Goal: Task Accomplishment & Management: Manage account settings

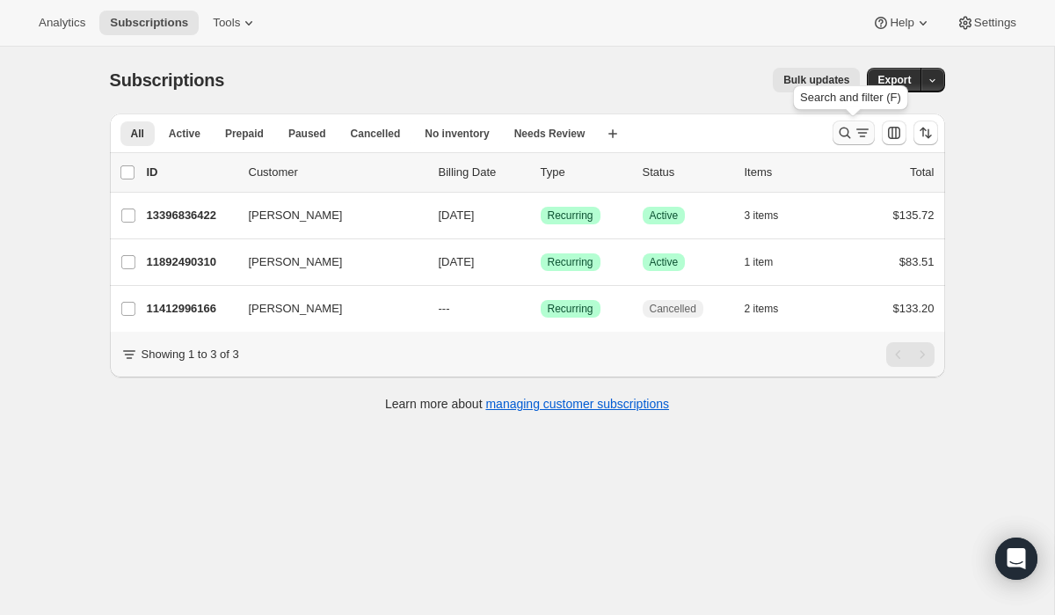
click at [864, 132] on icon "Search and filter results" at bounding box center [863, 133] width 18 height 18
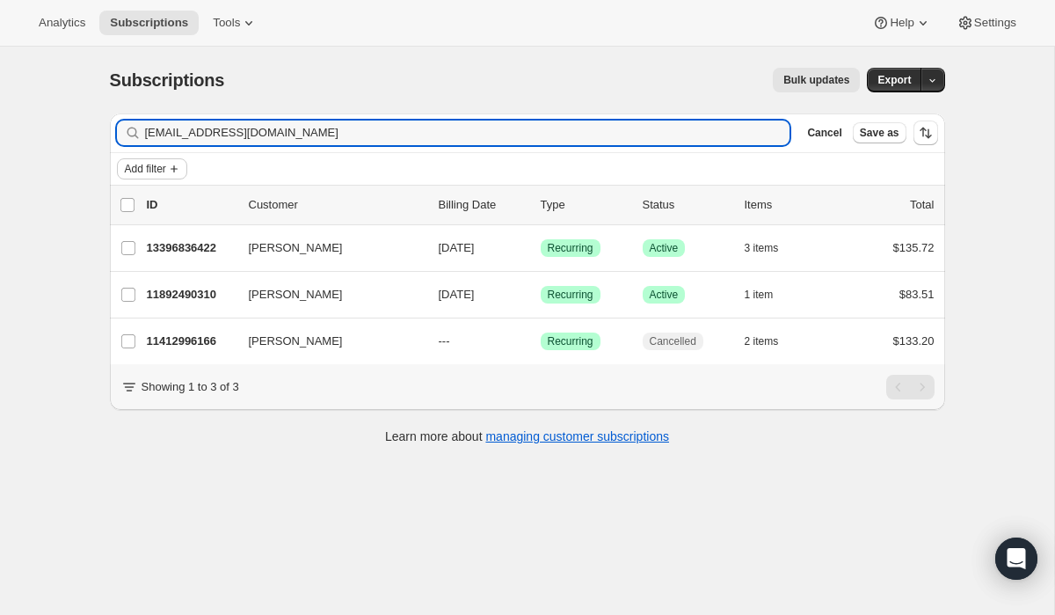
click at [178, 164] on icon "Add filter" at bounding box center [174, 169] width 14 height 14
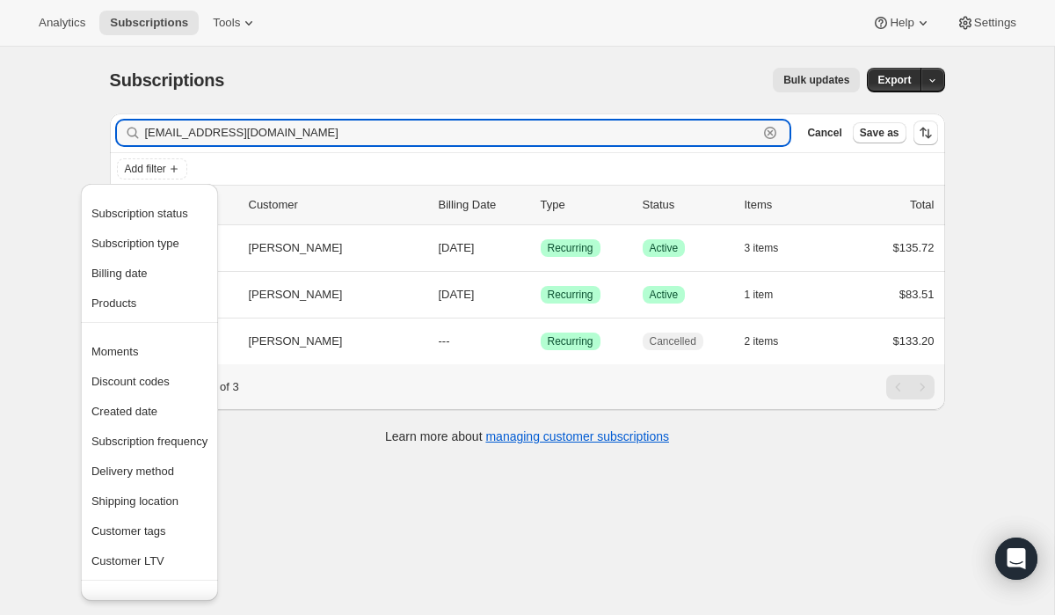
drag, startPoint x: 290, startPoint y: 135, endPoint x: 103, endPoint y: 133, distance: 187.3
click at [106, 133] on div "Filter subscribers [EMAIL_ADDRESS][DOMAIN_NAME] Clear Cancel Save as Add filter…" at bounding box center [521, 280] width 850 height 363
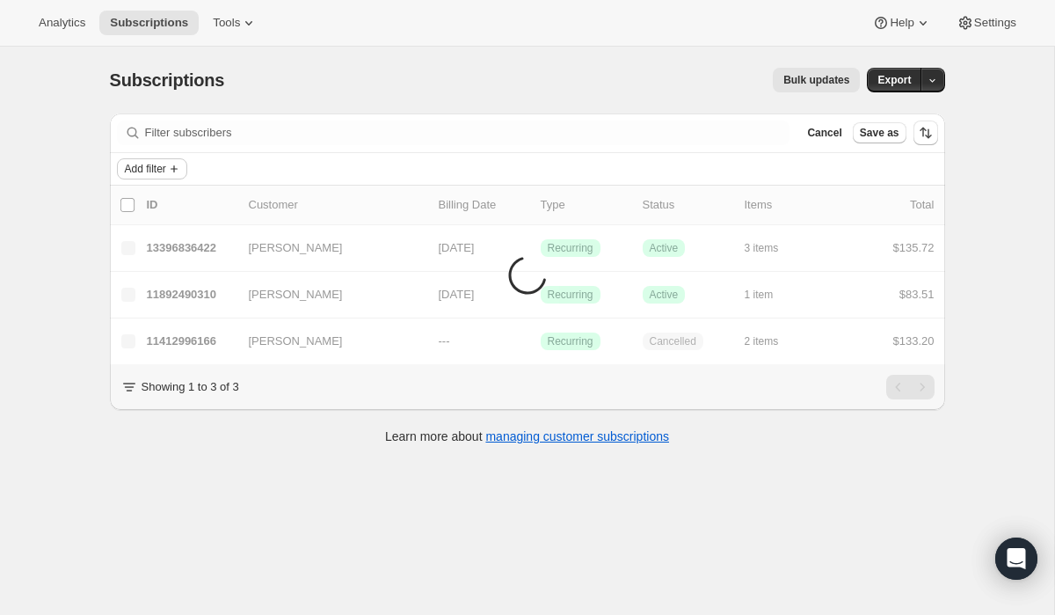
click at [147, 170] on span "Add filter" at bounding box center [145, 169] width 41 height 14
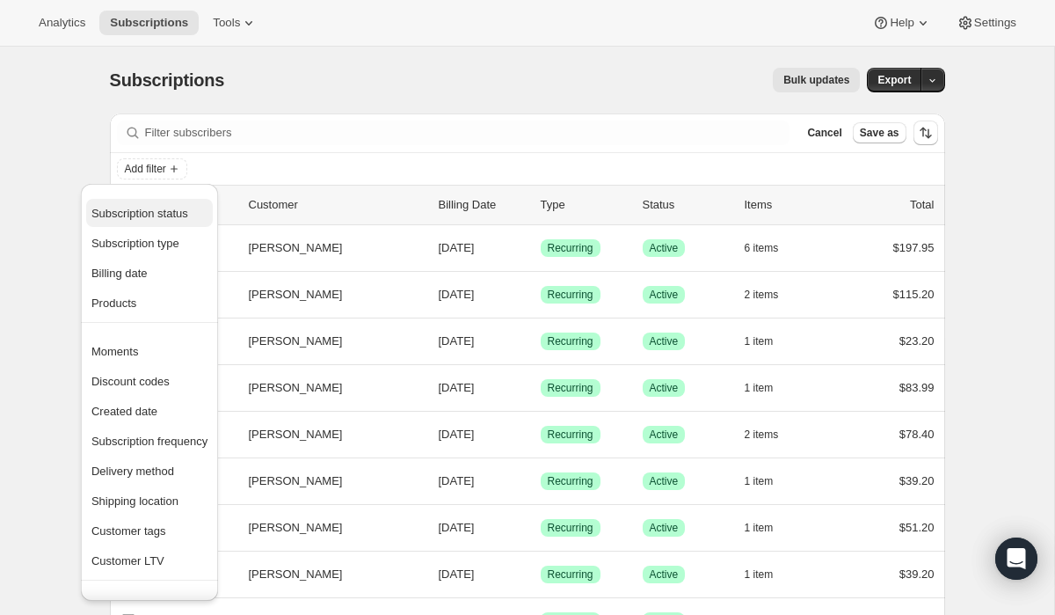
click at [164, 212] on span "Subscription status" at bounding box center [139, 213] width 97 height 13
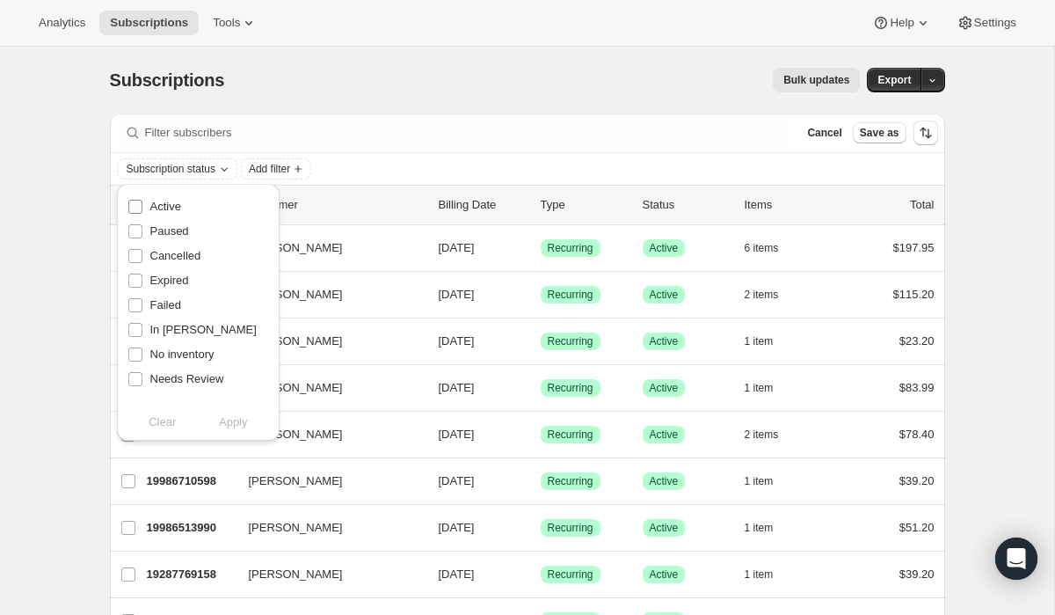
click at [164, 212] on span "Active" at bounding box center [165, 206] width 31 height 13
click at [142, 212] on input "Active" at bounding box center [135, 207] width 14 height 14
checkbox input "true"
click at [239, 424] on span "Apply" at bounding box center [233, 422] width 29 height 18
click at [306, 169] on icon "Add filter" at bounding box center [302, 168] width 7 height 7
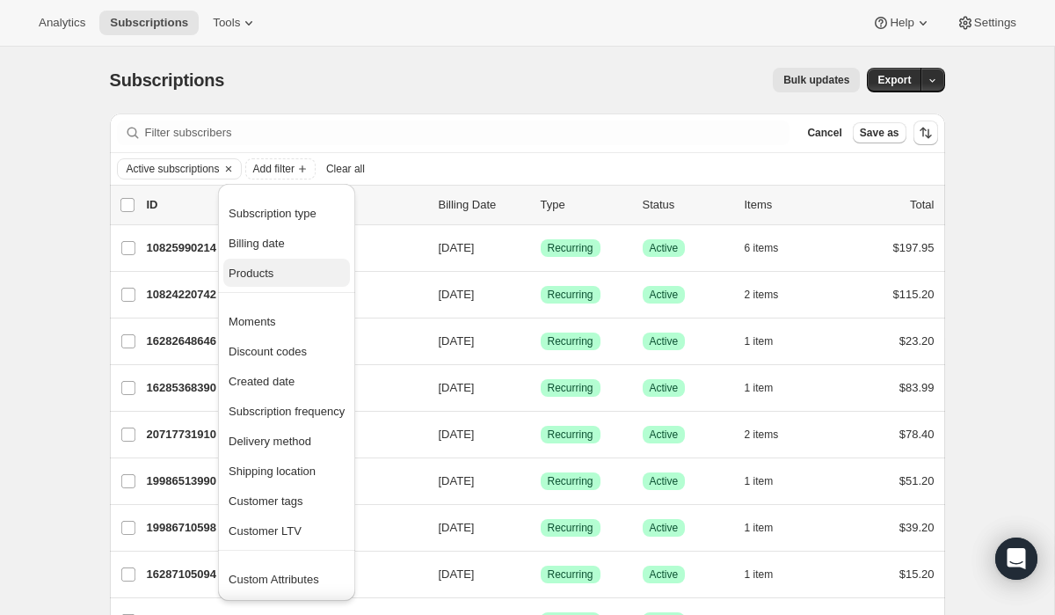
click at [274, 272] on span "Products" at bounding box center [251, 272] width 45 height 13
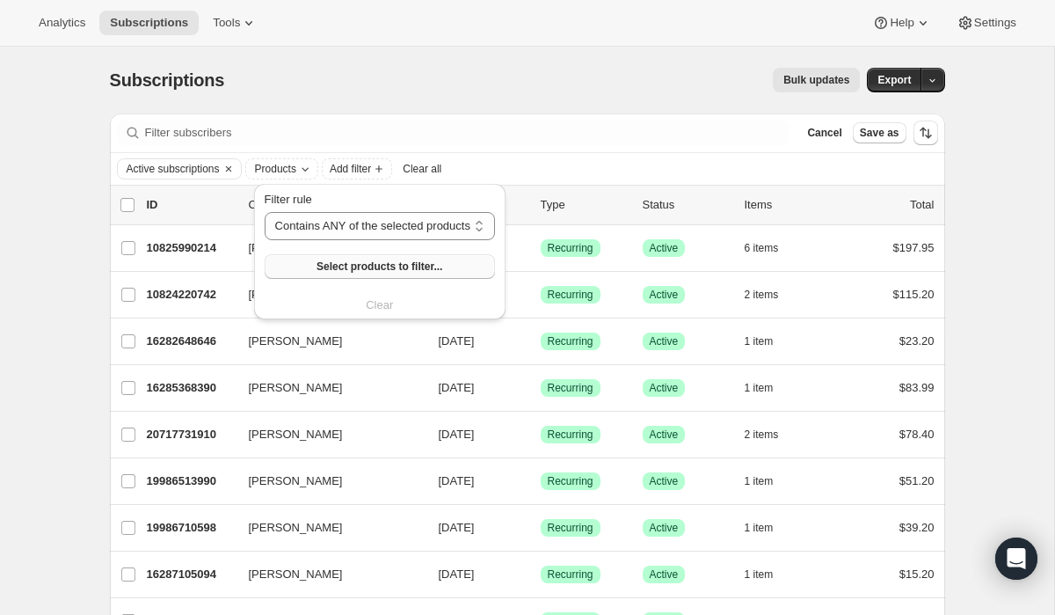
click at [317, 266] on button "Select products to filter..." at bounding box center [380, 266] width 230 height 25
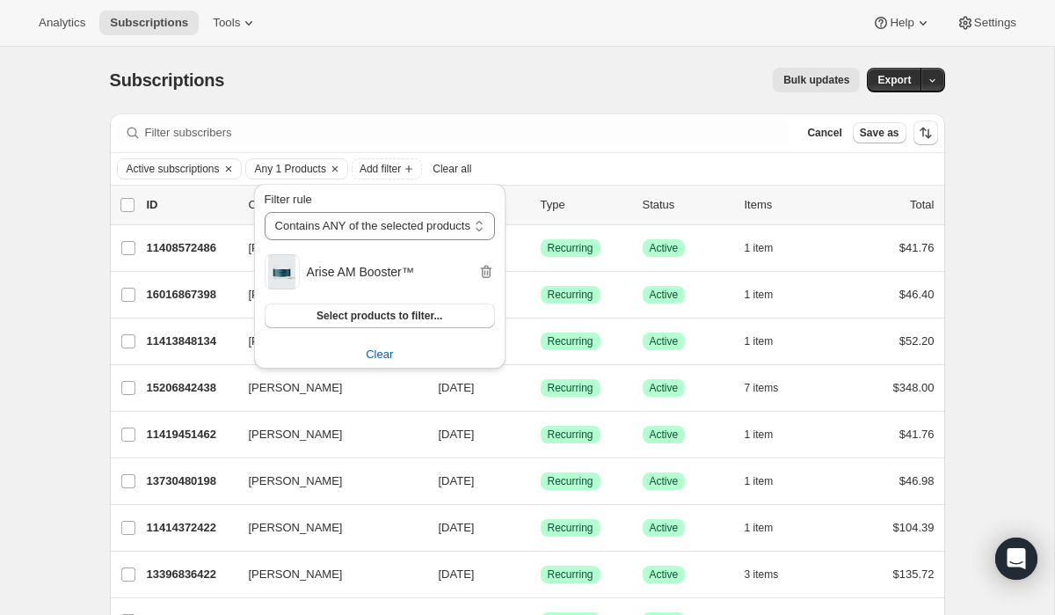
click at [619, 165] on div "Active subscriptions Any 1 Products Add filter Clear all" at bounding box center [527, 168] width 821 height 21
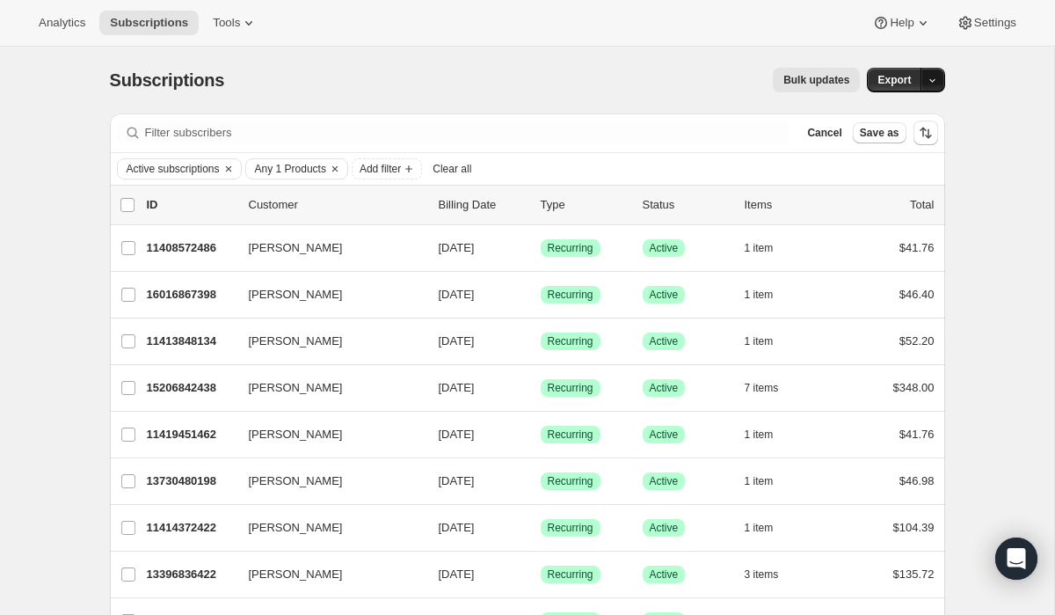
click at [932, 76] on icon "button" at bounding box center [932, 80] width 11 height 11
click at [883, 113] on span "Subscription data" at bounding box center [839, 116] width 88 height 13
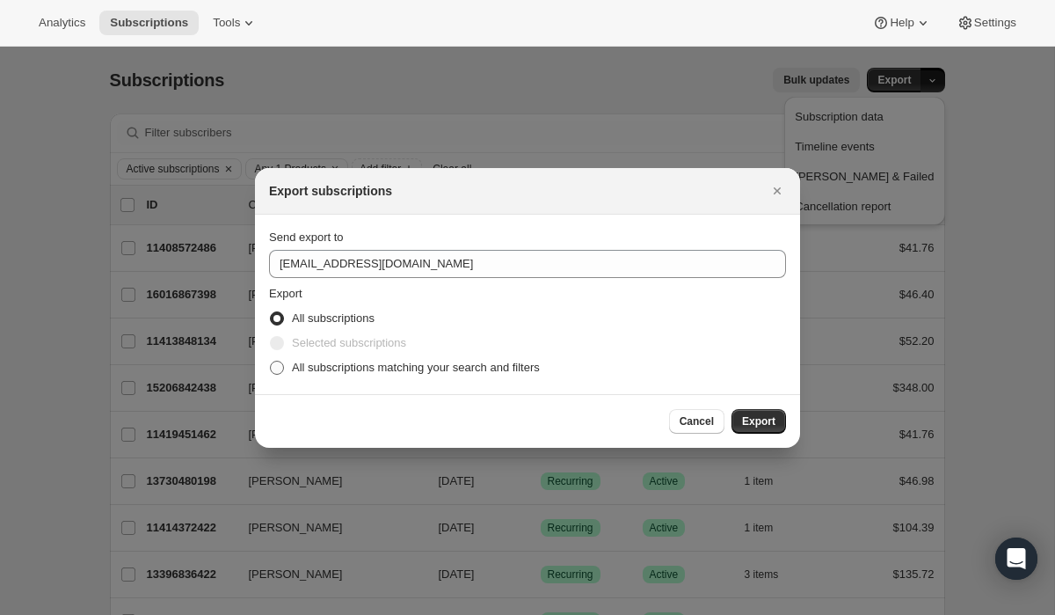
click at [277, 370] on span ":ra:" at bounding box center [277, 368] width 14 height 14
click at [271, 361] on input "All subscriptions matching your search and filters" at bounding box center [270, 361] width 1 height 1
radio input "true"
click at [773, 423] on span "Export" at bounding box center [758, 421] width 33 height 14
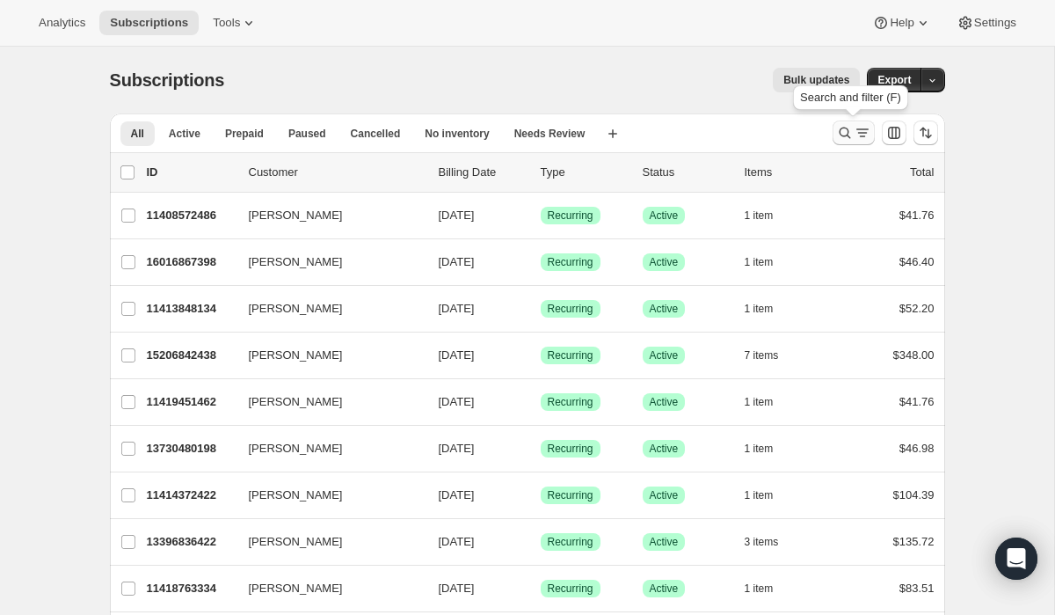
click at [842, 133] on icon "Search and filter results" at bounding box center [845, 133] width 18 height 18
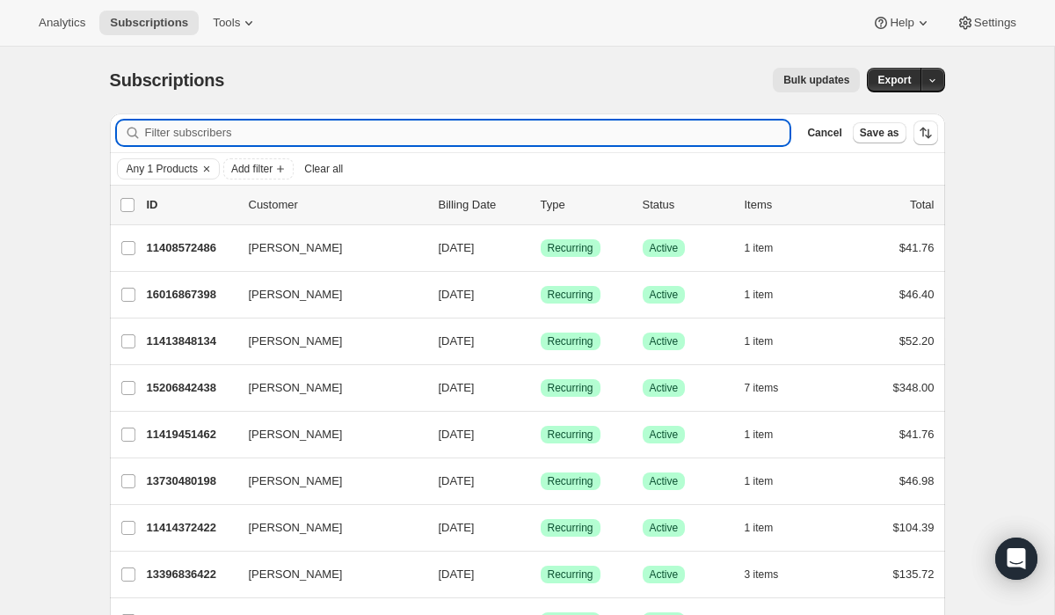
click at [529, 134] on input "Filter subscribers" at bounding box center [468, 132] width 646 height 25
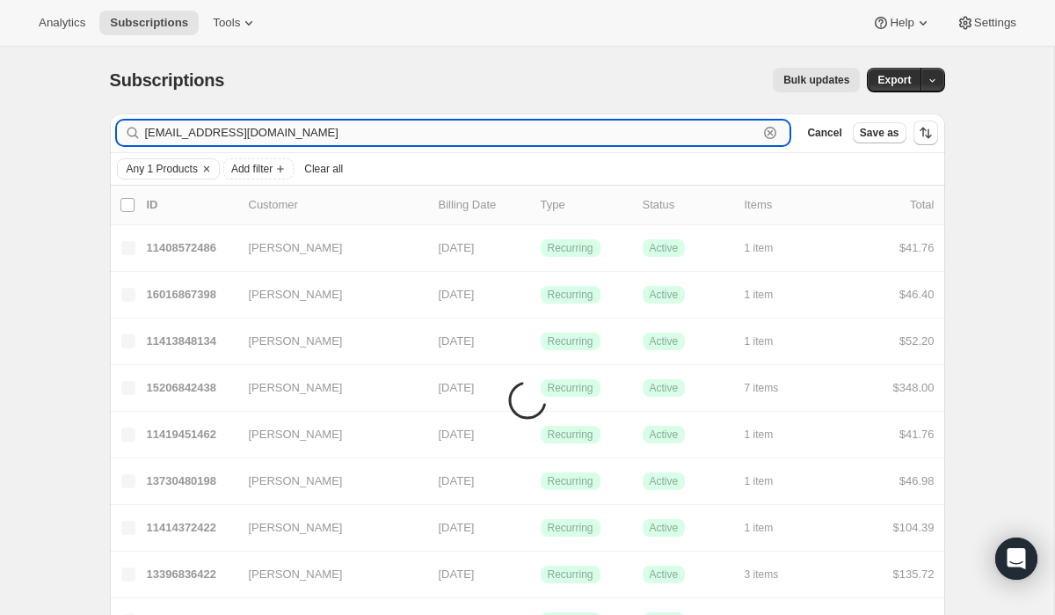
type input "[EMAIL_ADDRESS][DOMAIN_NAME]"
click at [214, 171] on icon "Clear" at bounding box center [207, 169] width 14 height 14
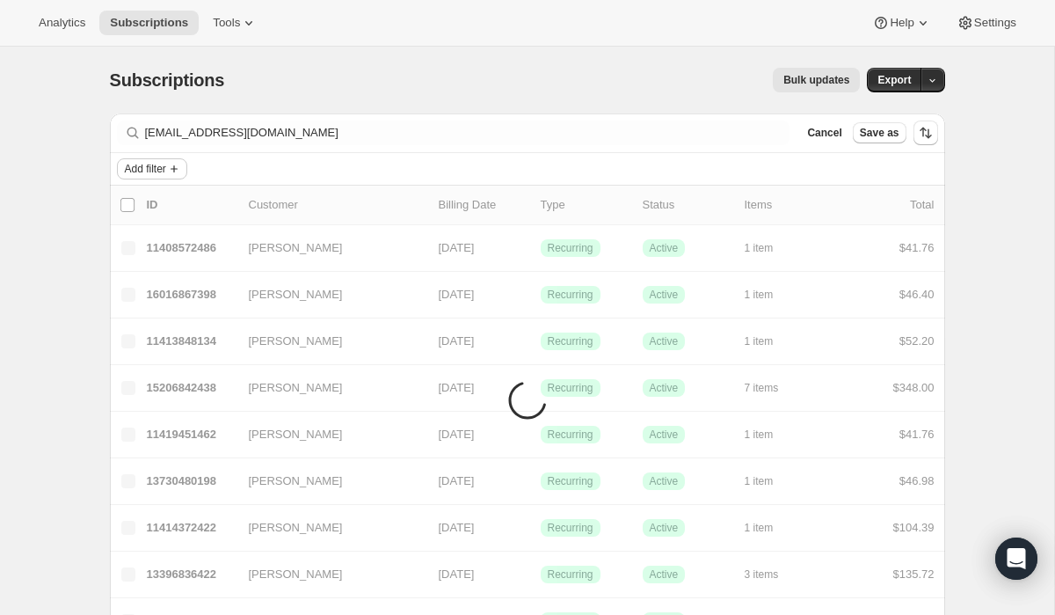
click at [179, 171] on icon "Add filter" at bounding box center [174, 169] width 14 height 14
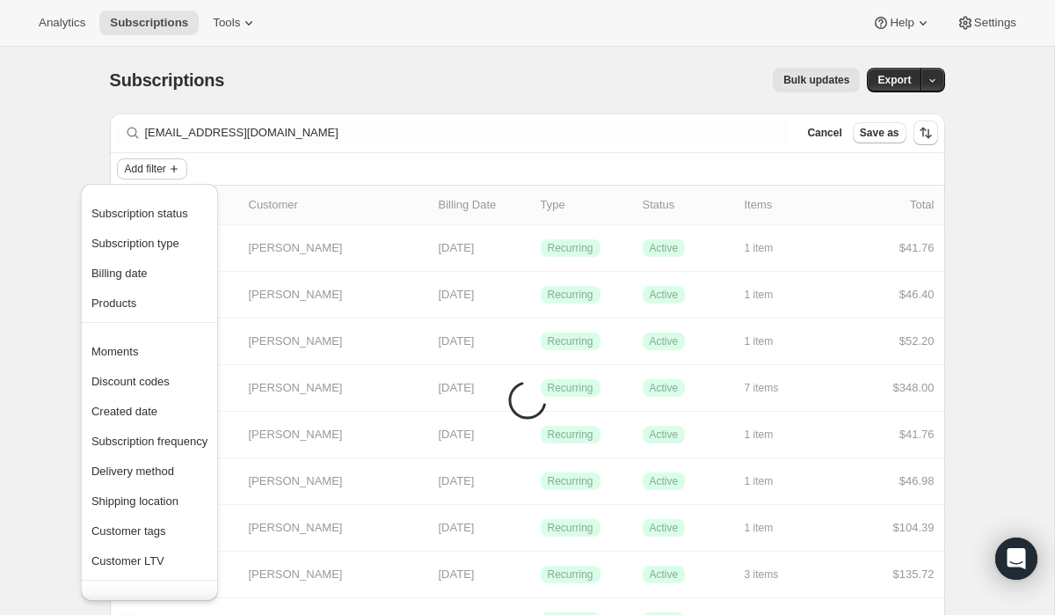
click at [179, 171] on icon "Add filter" at bounding box center [174, 169] width 14 height 14
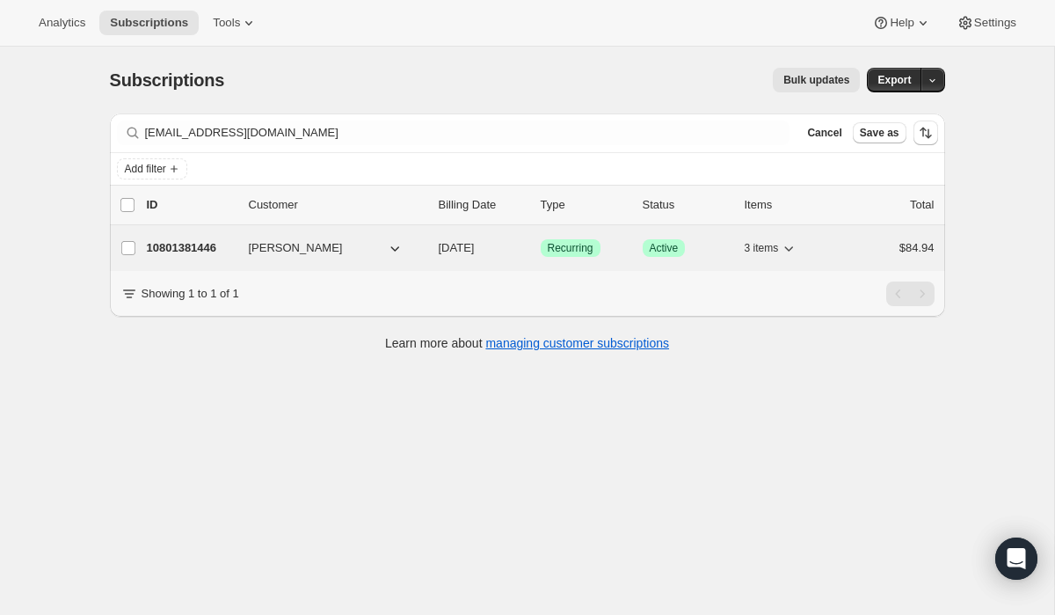
click at [216, 252] on p "10801381446" at bounding box center [191, 248] width 88 height 18
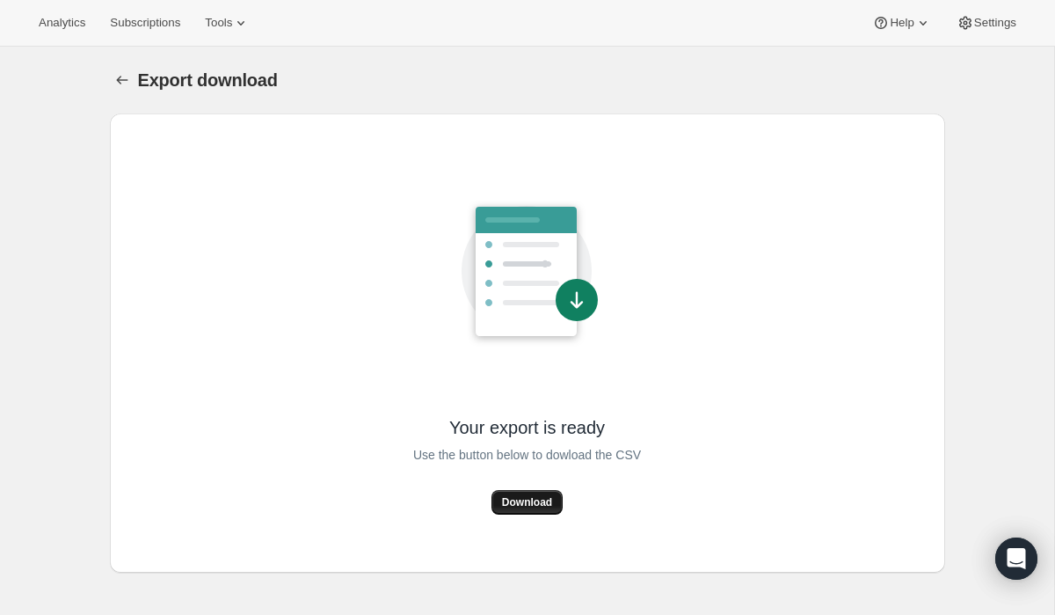
click at [538, 508] on span "Download" at bounding box center [527, 502] width 50 height 14
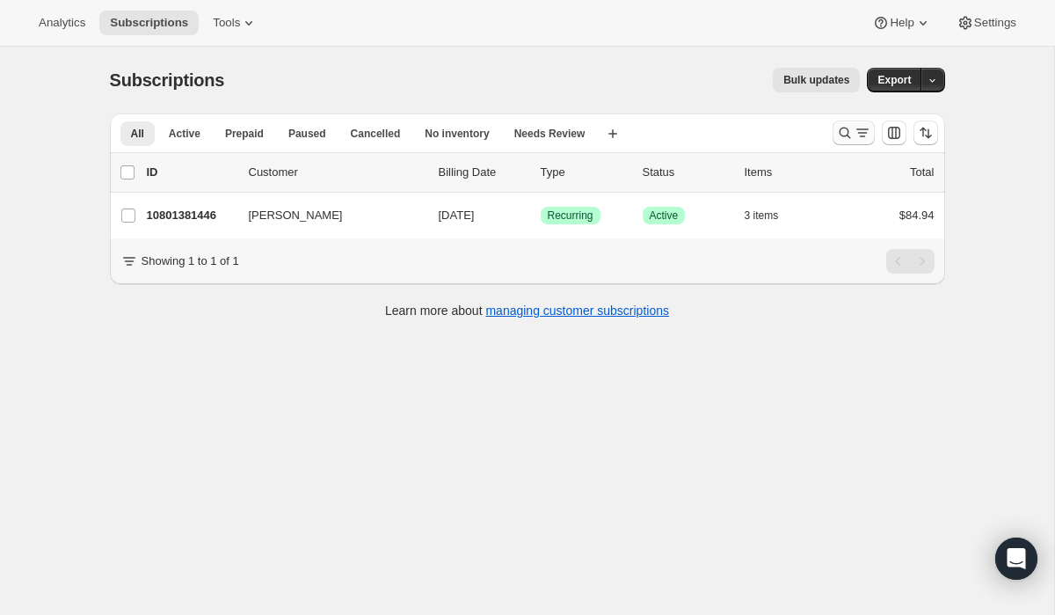
click at [843, 137] on icon "Search and filter results" at bounding box center [845, 133] width 18 height 18
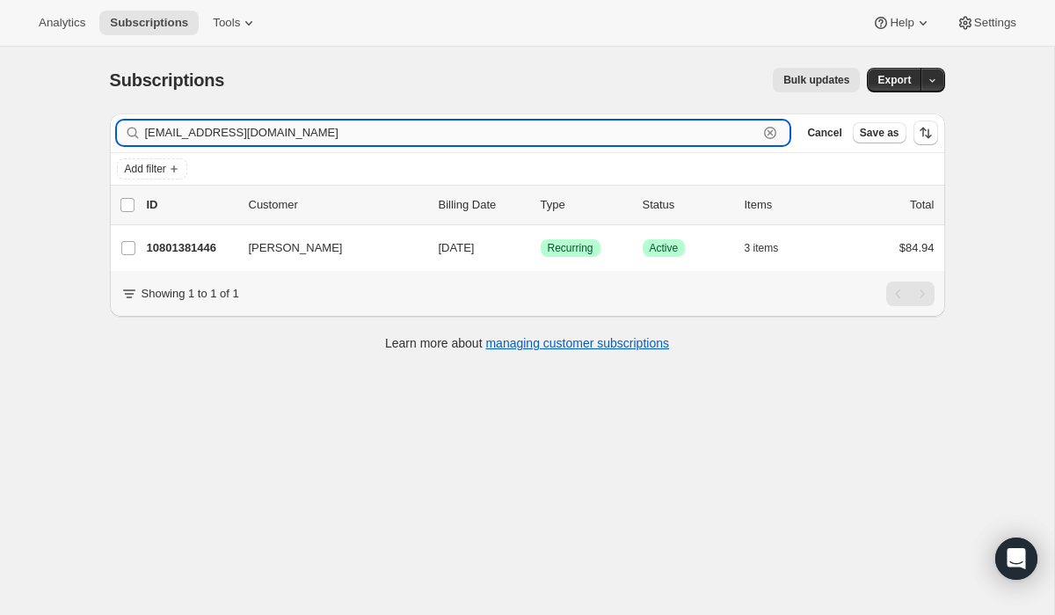
click at [555, 136] on input "[EMAIL_ADDRESS][DOMAIN_NAME]" at bounding box center [452, 132] width 614 height 25
drag, startPoint x: 492, startPoint y: 142, endPoint x: 140, endPoint y: 133, distance: 351.9
click at [140, 133] on div "mtrentmig@gmail.com Clear" at bounding box center [454, 132] width 674 height 25
paste input "stephos520"
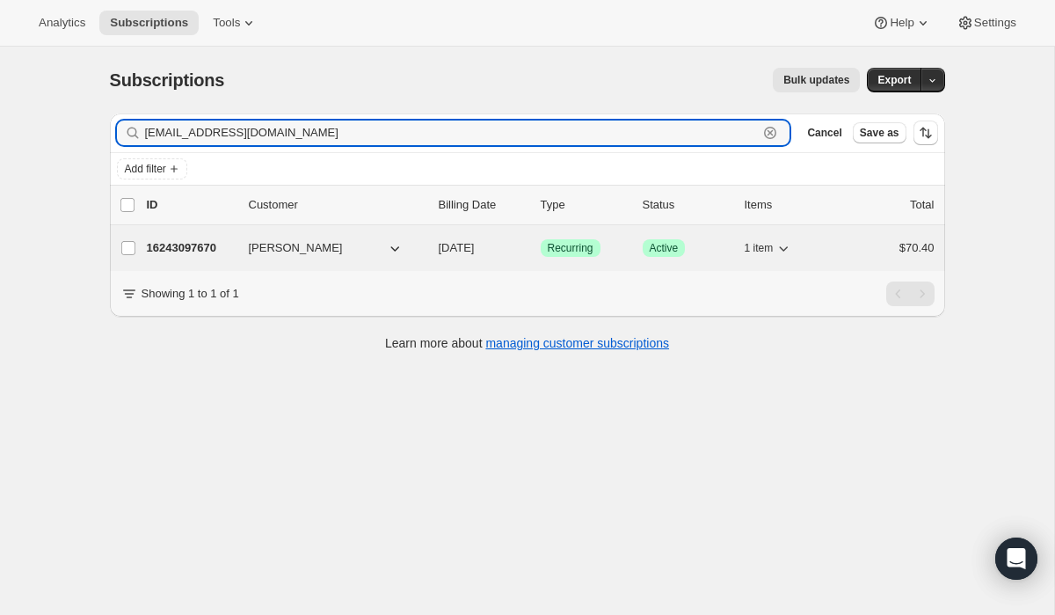
type input "stephos520@gmail.com"
click at [209, 255] on p "16243097670" at bounding box center [191, 248] width 88 height 18
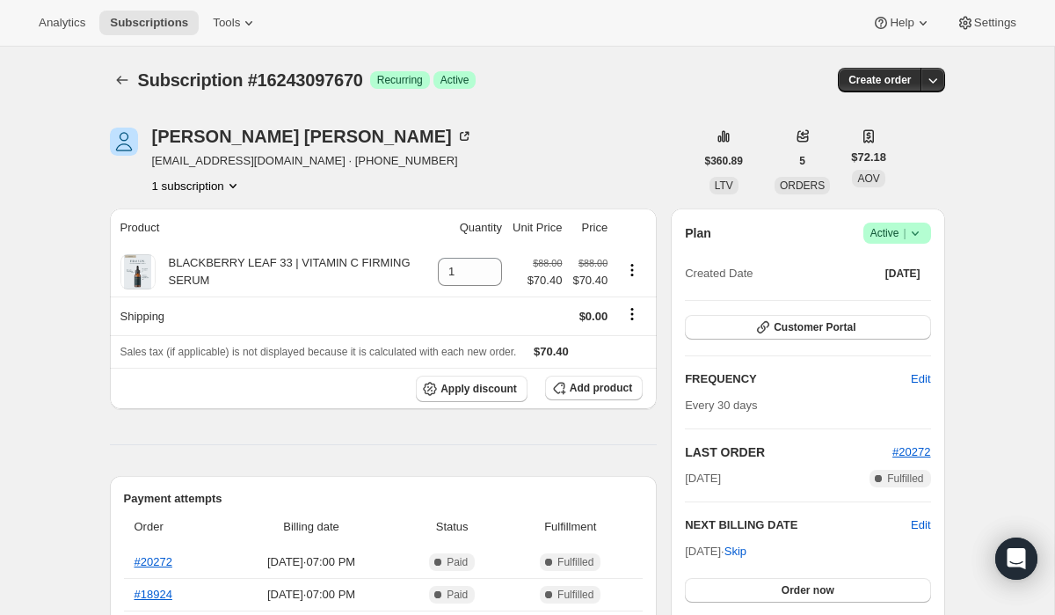
click at [917, 232] on icon at bounding box center [914, 233] width 7 height 4
click at [900, 299] on span "Cancel subscription" at bounding box center [892, 297] width 99 height 13
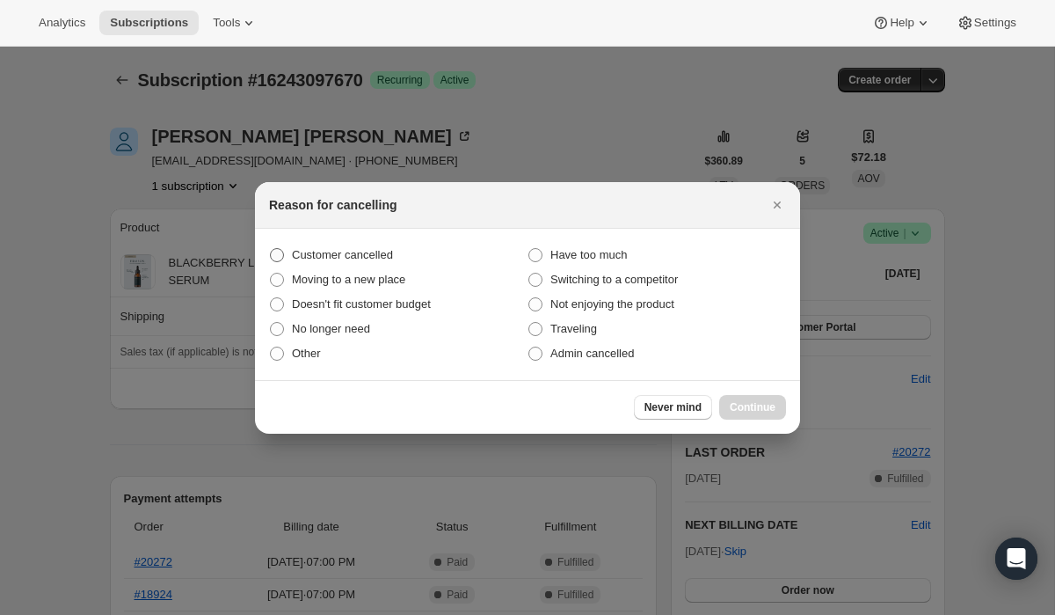
click at [366, 252] on span "Customer cancelled" at bounding box center [342, 254] width 101 height 13
click at [271, 249] on input "Customer cancelled" at bounding box center [270, 248] width 1 height 1
radio input "true"
click at [761, 406] on span "Continue" at bounding box center [753, 407] width 46 height 14
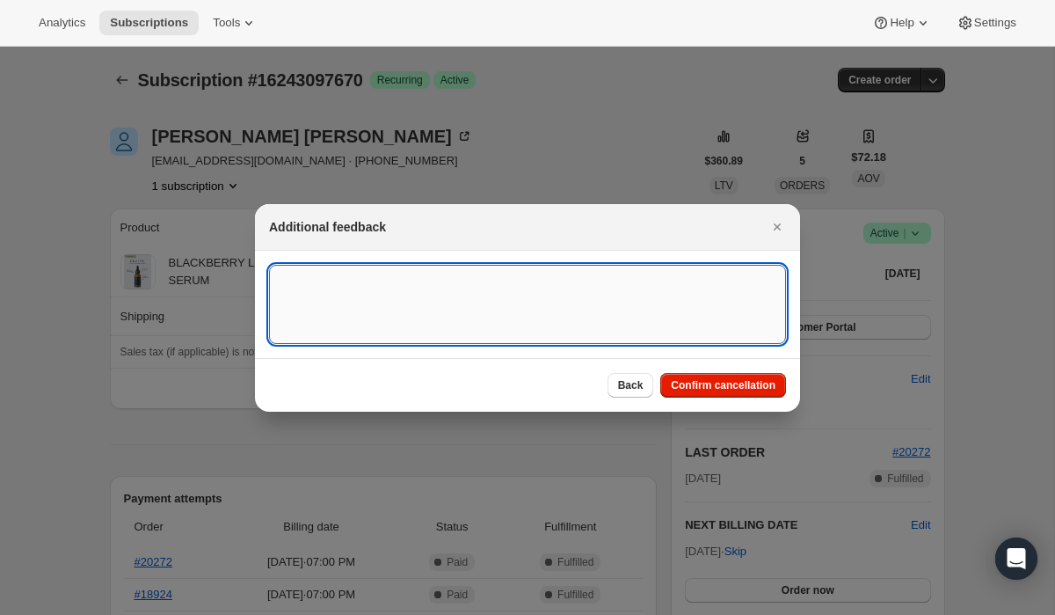
click at [505, 287] on textarea ":r2o:" at bounding box center [527, 304] width 517 height 79
paste textarea "15055"
type textarea "Customer Cancelled, Ticket # 15055"
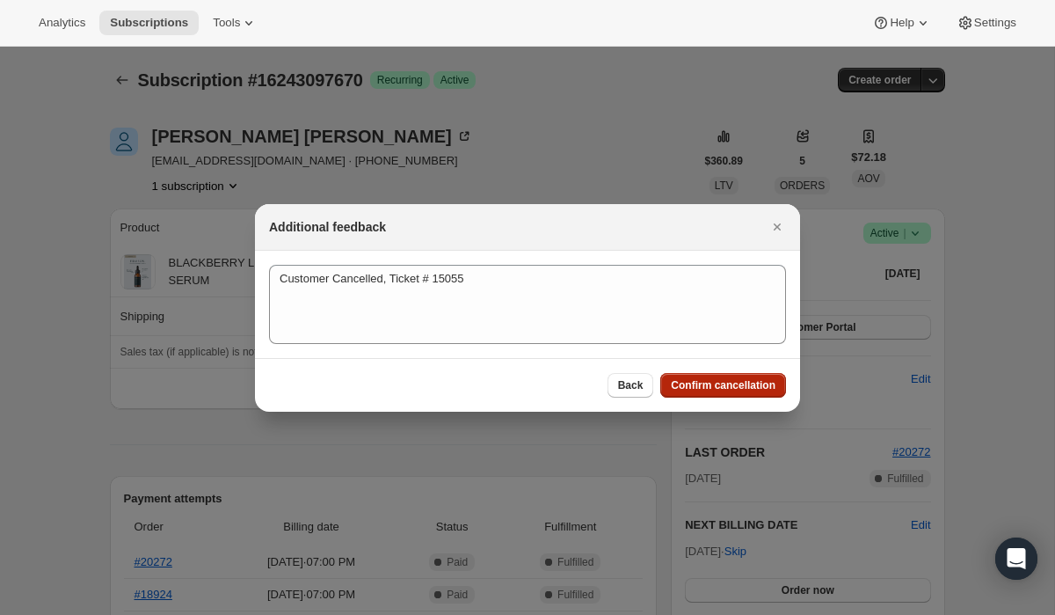
click at [733, 392] on button "Confirm cancellation" at bounding box center [723, 385] width 126 height 25
